Goal: Use online tool/utility: Utilize a website feature to perform a specific function

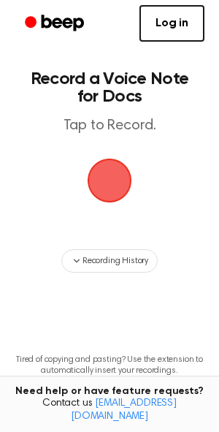
click at [108, 173] on span "button" at bounding box center [109, 180] width 41 height 41
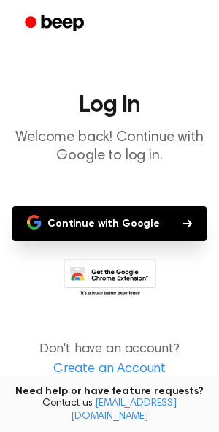
click at [183, 222] on icon "button" at bounding box center [187, 223] width 9 height 9
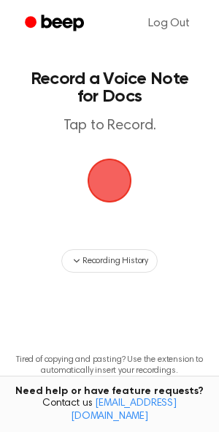
click at [111, 184] on span "button" at bounding box center [109, 180] width 41 height 41
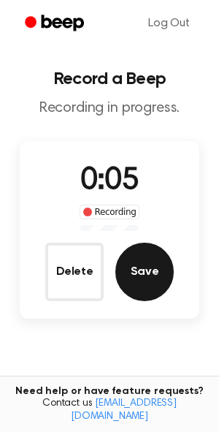
click at [144, 267] on button "Save" at bounding box center [144, 272] width 58 height 58
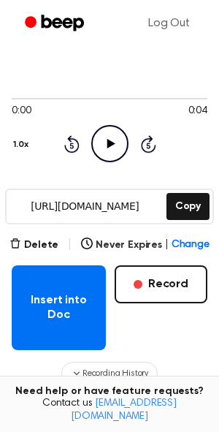
scroll to position [88, 0]
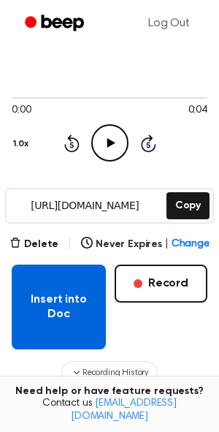
click at [77, 293] on button "Insert into Doc" at bounding box center [59, 307] width 94 height 85
click at [58, 286] on button "Insert into Doc" at bounding box center [59, 307] width 94 height 85
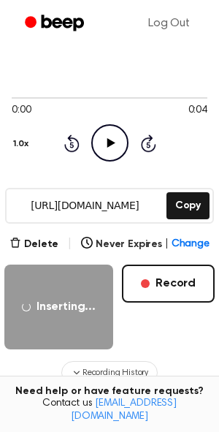
click at [0, 197] on html "Log Out Your Recording is Ready Copy the link and paste it anywhere 0:00 0:04 1…" at bounding box center [109, 270] width 219 height 716
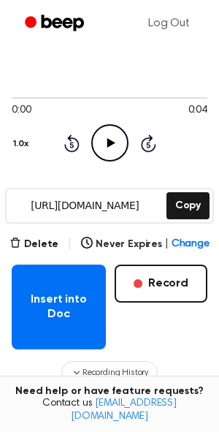
drag, startPoint x: 81, startPoint y: 308, endPoint x: -118, endPoint y: 217, distance: 219.4
click at [0, 217] on html "Log Out Your Recording is Ready Copy the link and paste it anywhere 0:00 0:04 1…" at bounding box center [109, 270] width 219 height 716
drag, startPoint x: 84, startPoint y: 300, endPoint x: -129, endPoint y: 191, distance: 239.5
click at [0, 191] on html "Log Out Your Recording is Ready Copy the link and paste it anywhere 0:00 0:04 1…" at bounding box center [109, 270] width 219 height 716
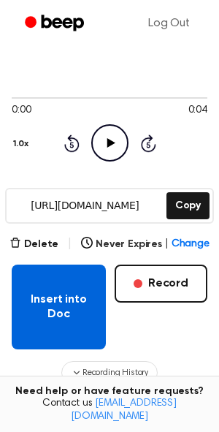
click at [58, 297] on button "Insert into Doc" at bounding box center [59, 307] width 94 height 85
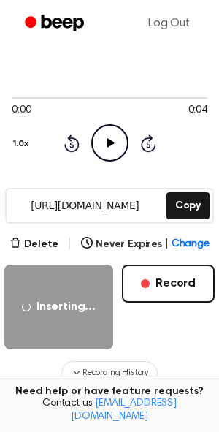
click at [108, 132] on icon "Play Audio" at bounding box center [109, 142] width 37 height 37
